Goal: Information Seeking & Learning: Learn about a topic

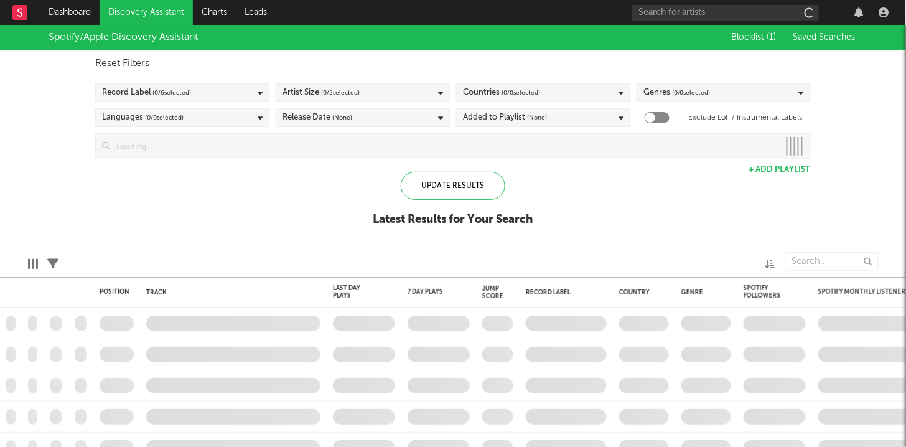
checkbox input "true"
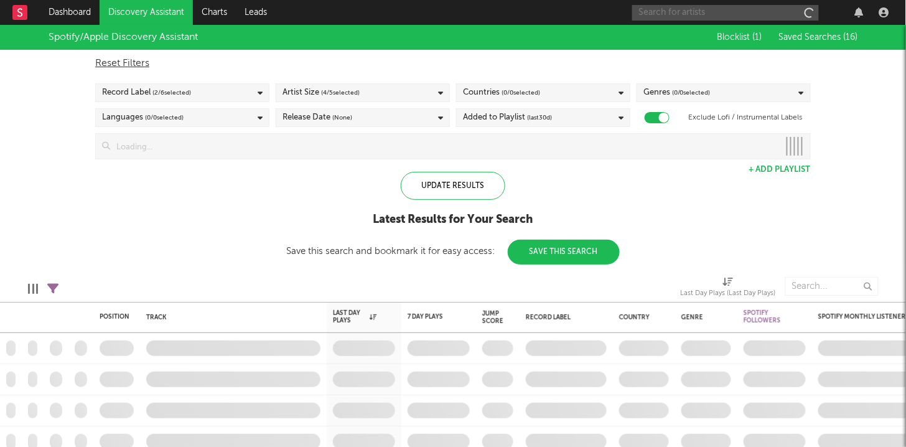
click at [663, 14] on input "text" at bounding box center [725, 13] width 187 height 16
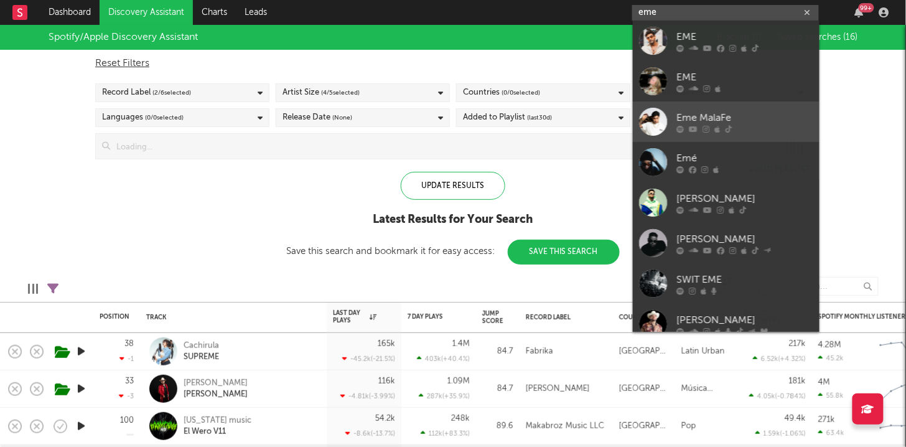
type input "eme"
click at [666, 115] on div at bounding box center [653, 122] width 28 height 28
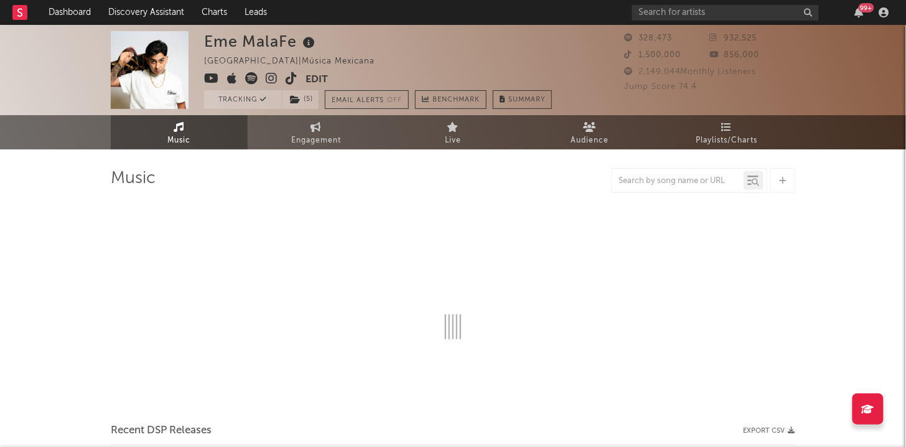
select select "6m"
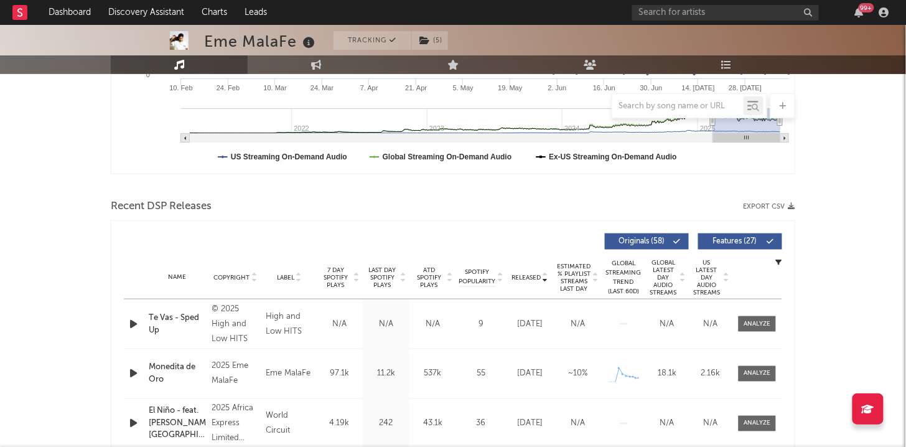
scroll to position [350, 0]
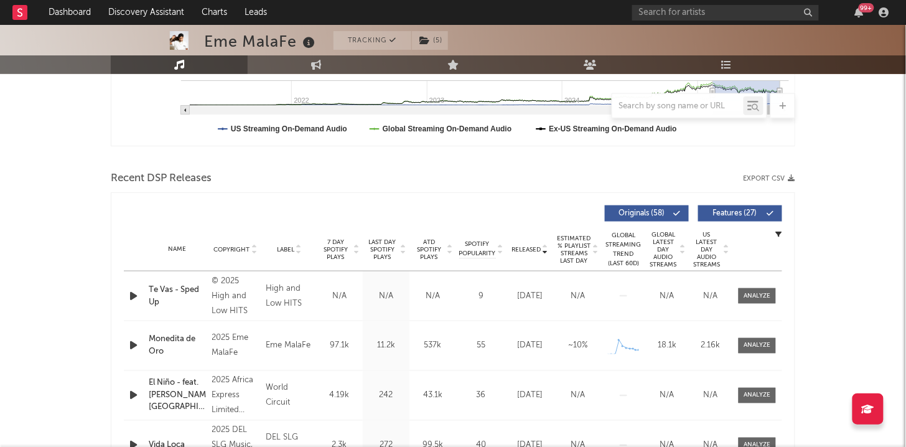
click at [547, 250] on icon at bounding box center [545, 252] width 6 height 5
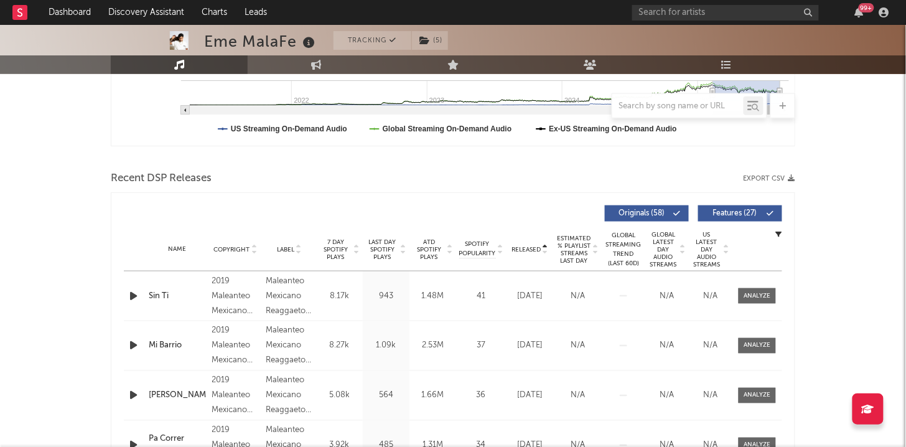
click at [547, 250] on icon at bounding box center [545, 252] width 6 height 5
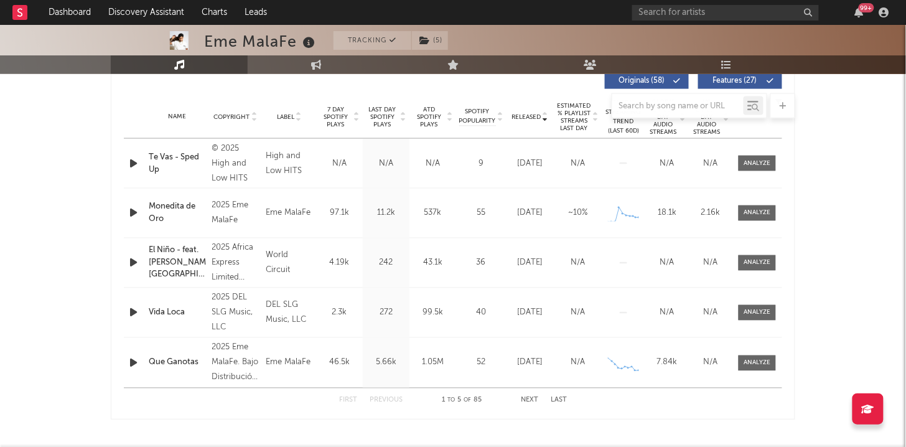
scroll to position [482, 0]
click at [528, 398] on button "Next" at bounding box center [529, 401] width 17 height 7
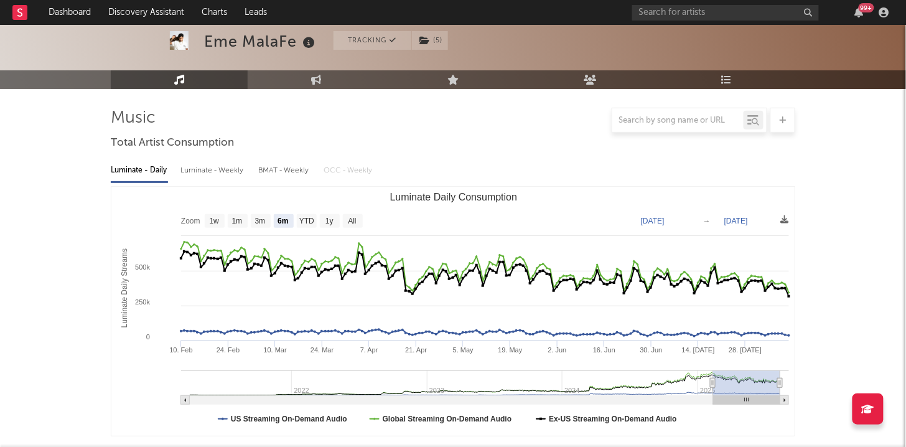
scroll to position [0, 0]
